Goal: Task Accomplishment & Management: Manage account settings

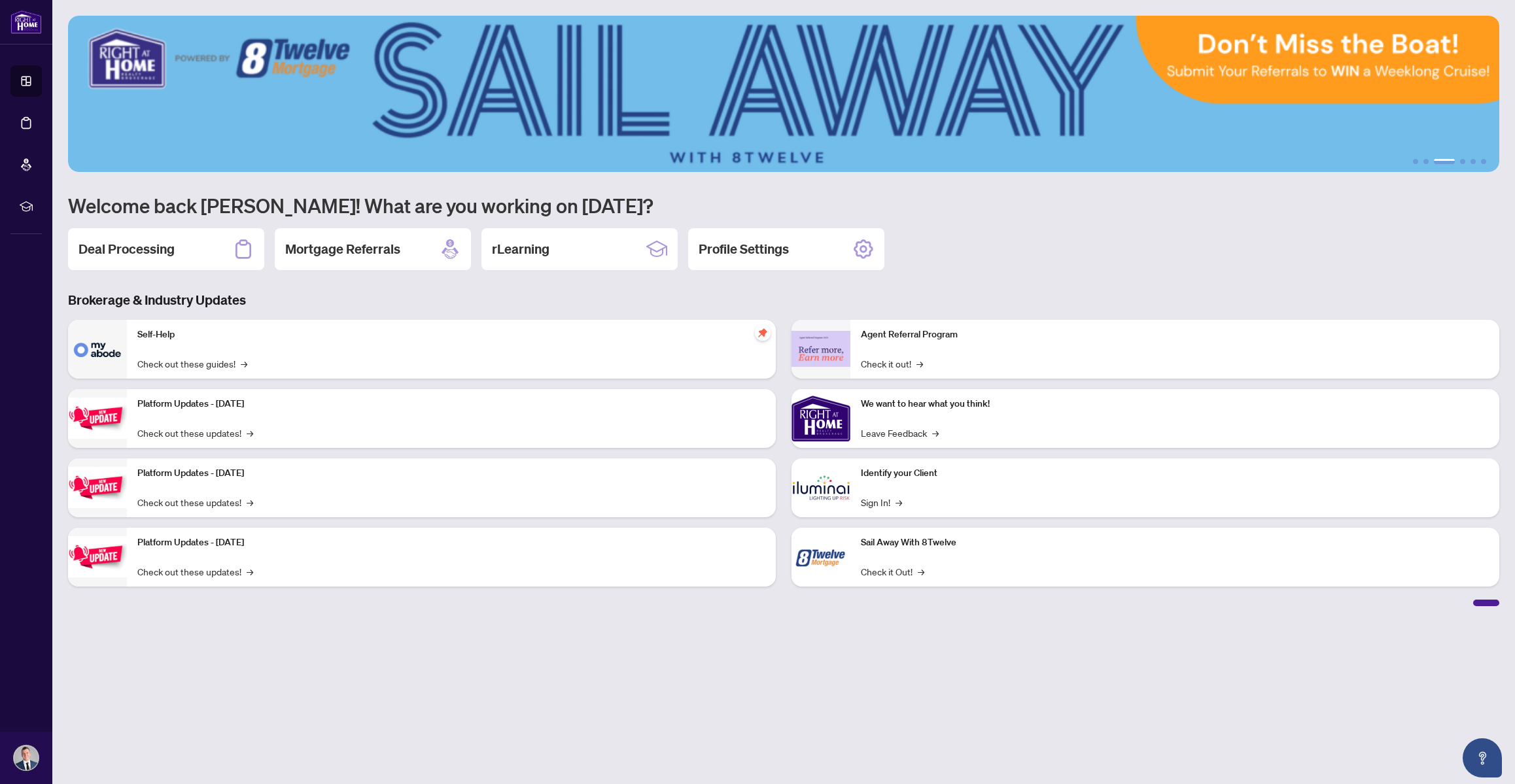
click at [143, 242] on h2 "Deal Processing" at bounding box center [126, 249] width 96 height 18
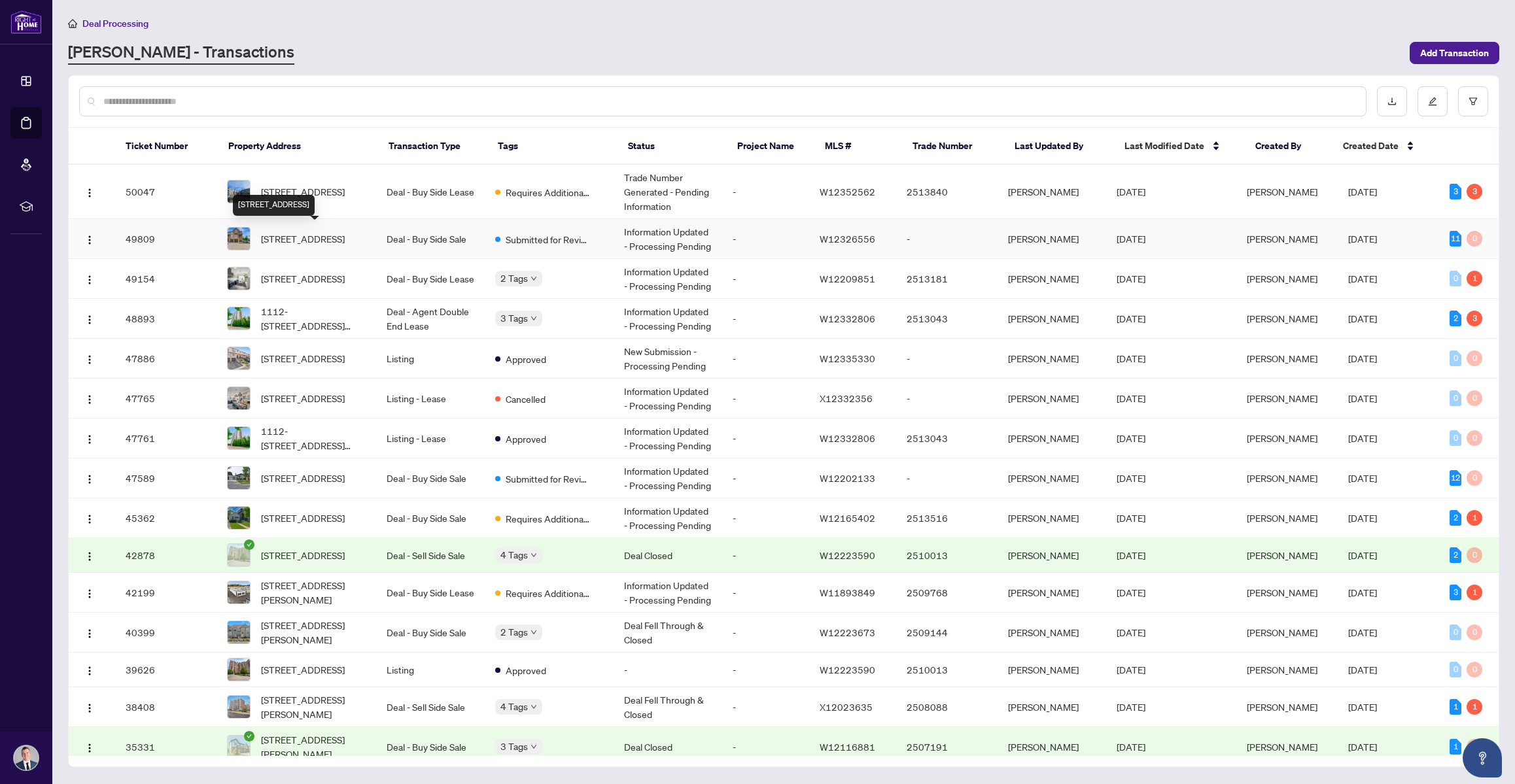
click at [292, 233] on span "[STREET_ADDRESS]" at bounding box center [303, 239] width 84 height 14
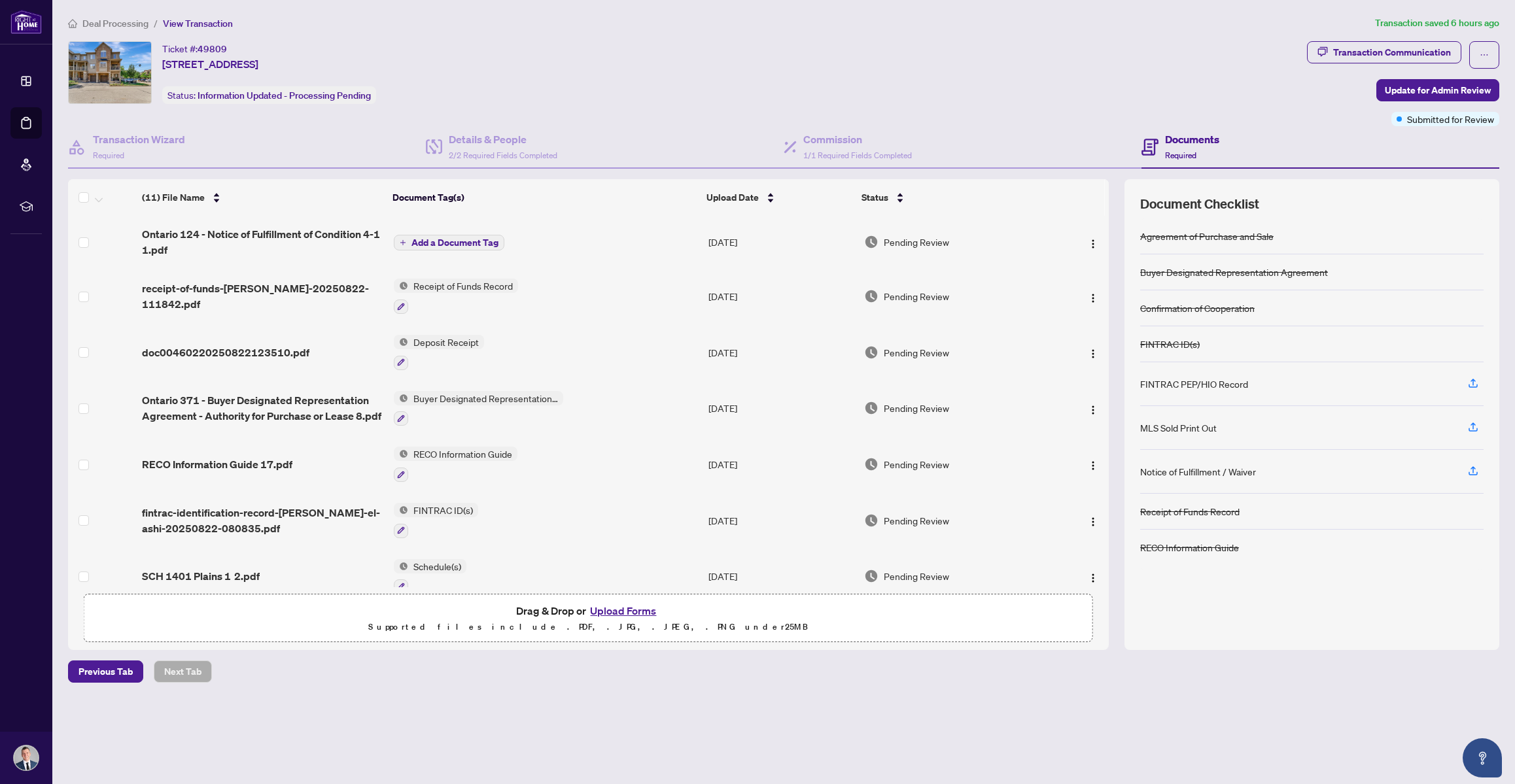
click at [434, 240] on span "Add a Document Tag" at bounding box center [455, 242] width 87 height 9
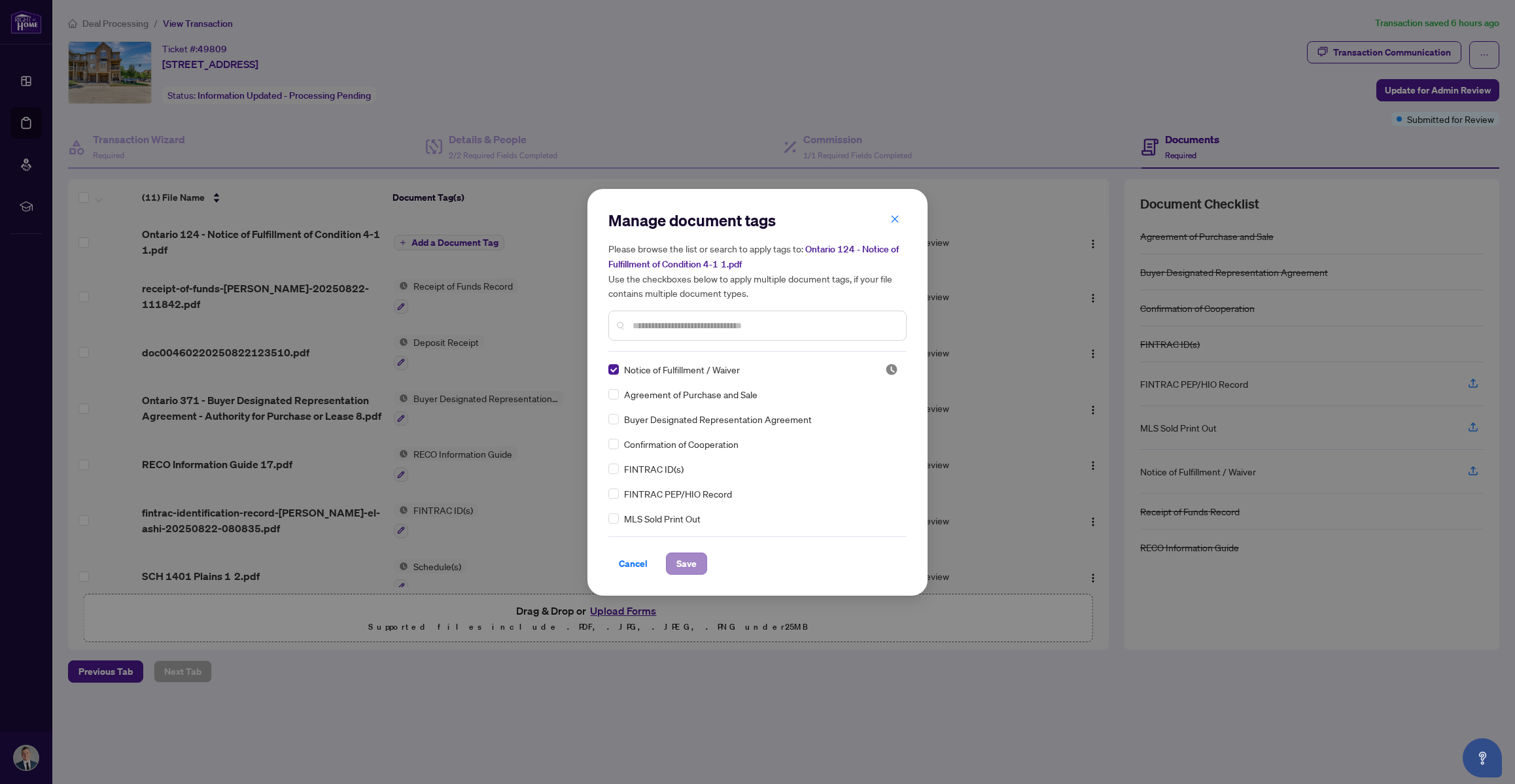
click at [694, 574] on div "Manage document tags Please browse the list or search to apply tags to: Ontario…" at bounding box center [757, 392] width 340 height 407
click at [693, 568] on span "Save" at bounding box center [686, 563] width 21 height 21
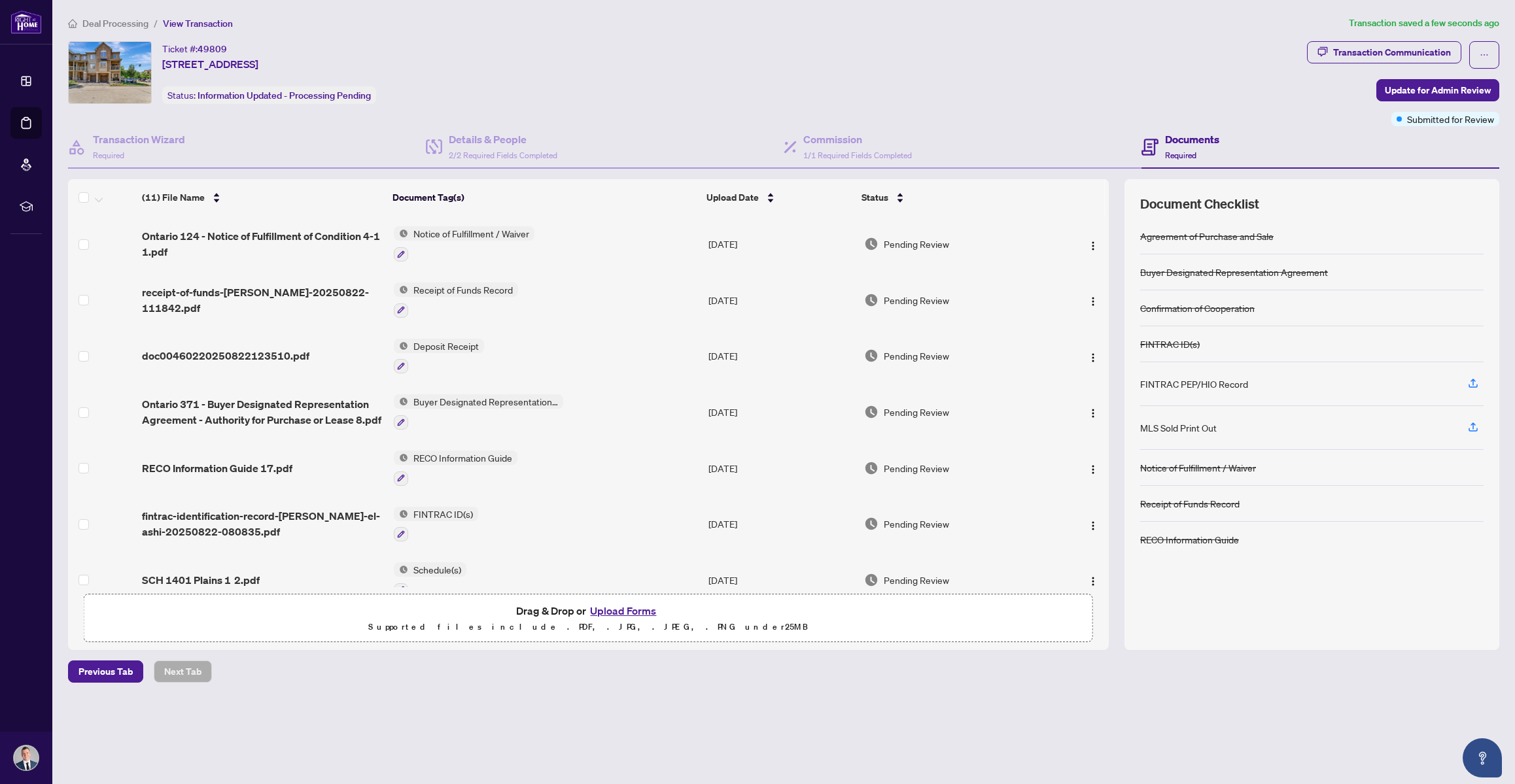
click at [1172, 144] on h4 "Documents" at bounding box center [1192, 139] width 54 height 16
drag, startPoint x: 501, startPoint y: 150, endPoint x: 491, endPoint y: 149, distance: 10.0
click at [500, 151] on span "2/2 Required Fields Completed" at bounding box center [503, 156] width 109 height 10
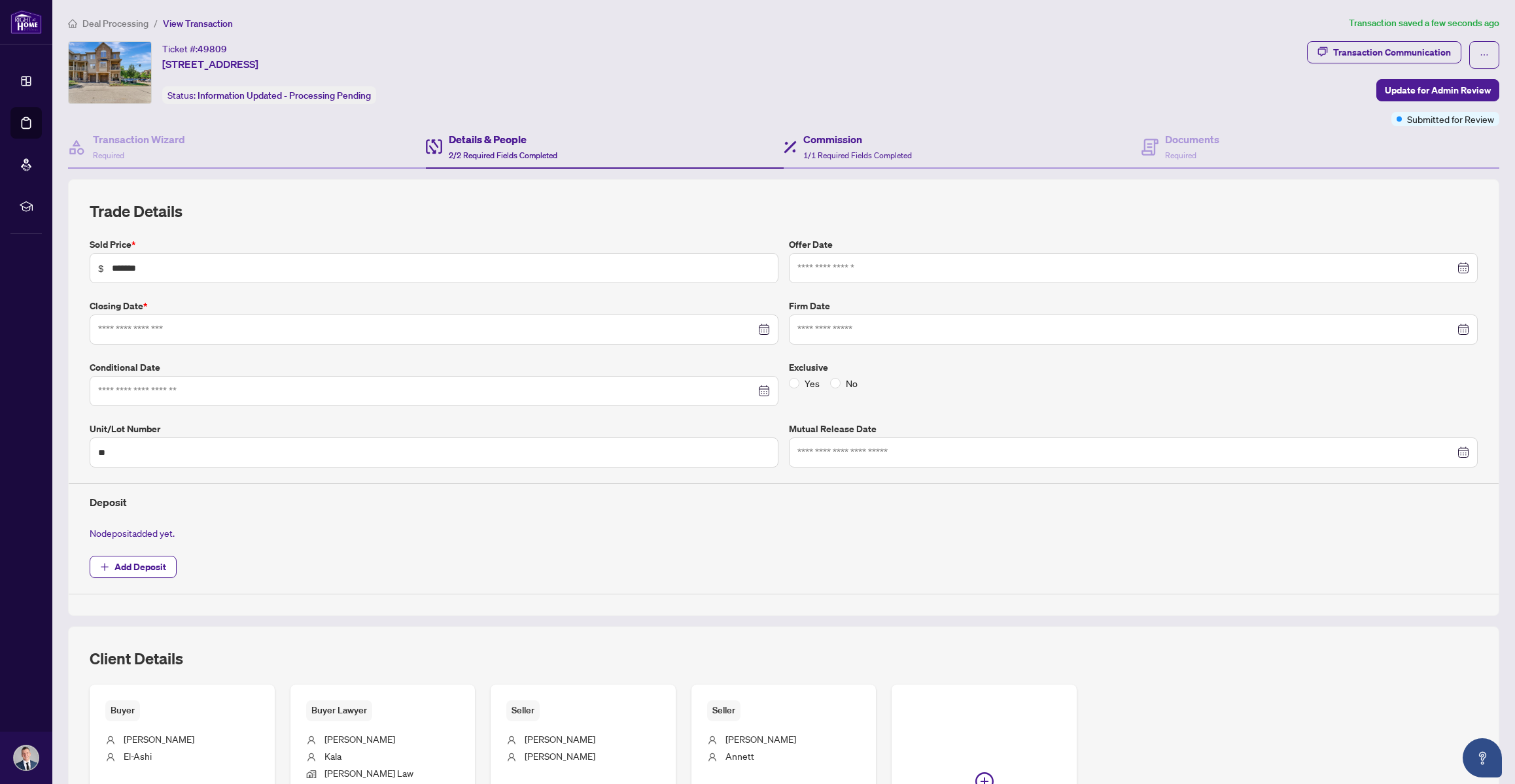
type input "**********"
click at [833, 146] on div "Commission 1/1 Required Fields Completed" at bounding box center [857, 146] width 109 height 31
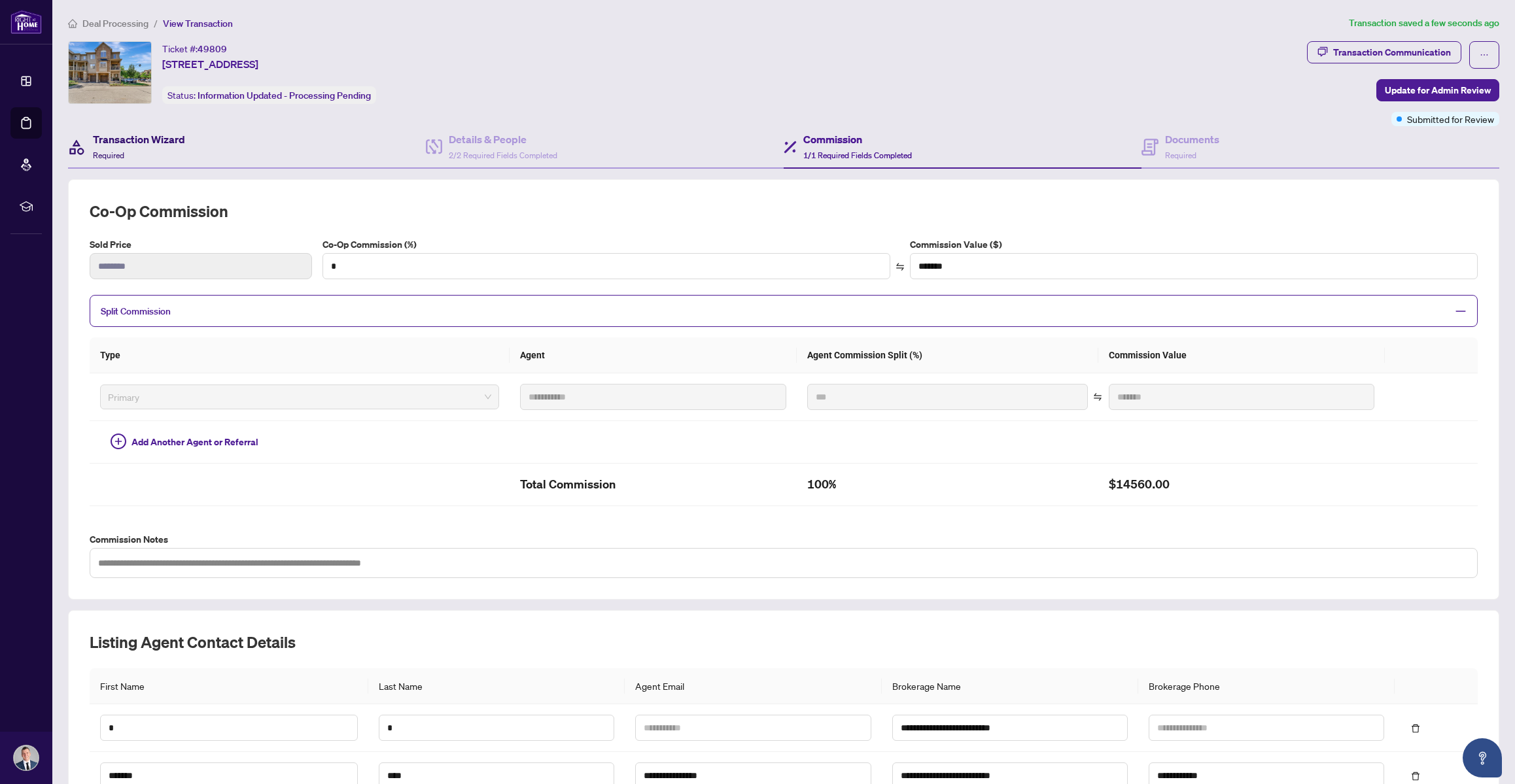
click at [143, 136] on h4 "Transaction Wizard" at bounding box center [139, 139] width 92 height 16
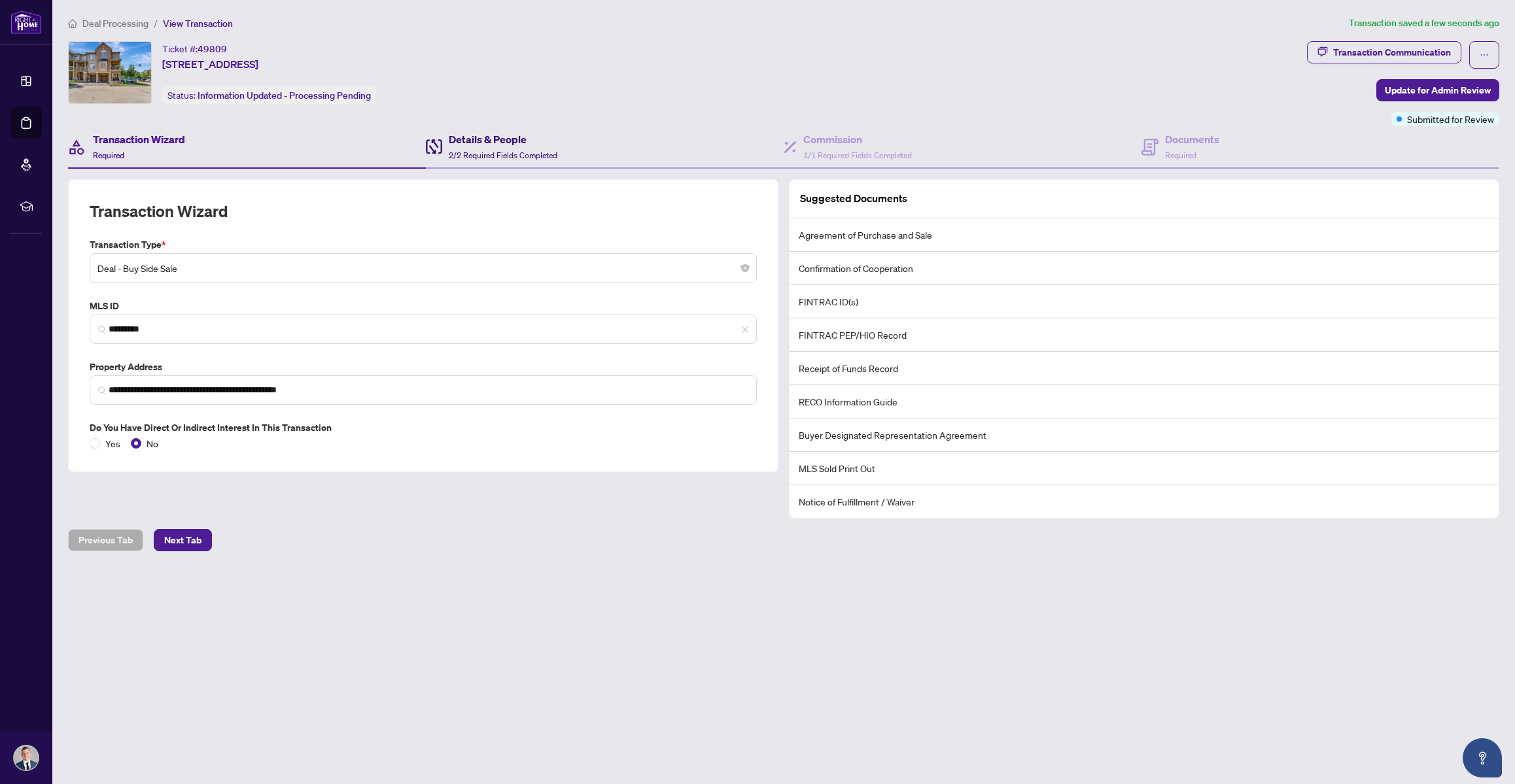
click at [499, 146] on div "Details & People 2/2 Required Fields Completed" at bounding box center [503, 146] width 109 height 31
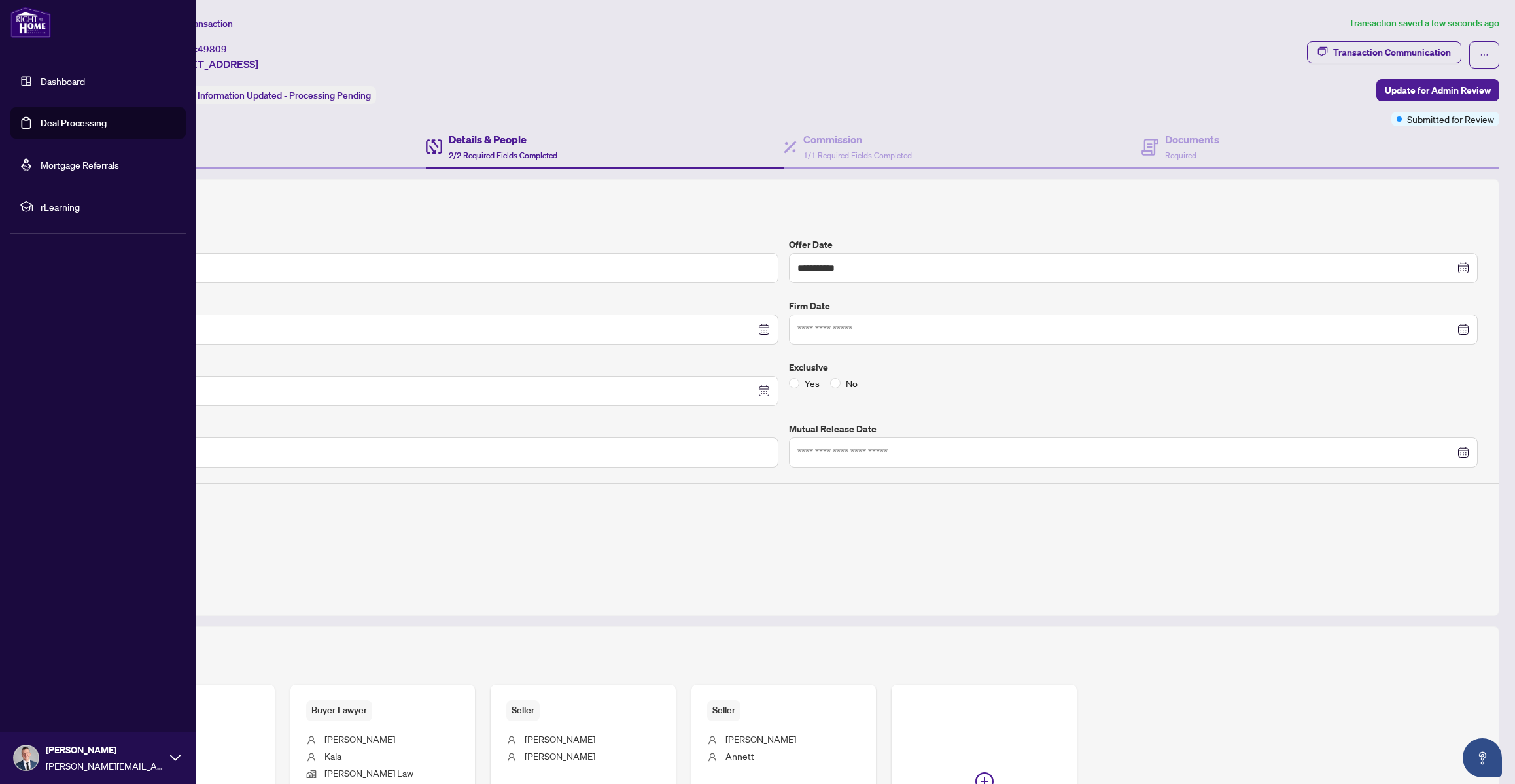
click at [47, 81] on link "Dashboard" at bounding box center [63, 81] width 45 height 12
